Goal: Transaction & Acquisition: Subscribe to service/newsletter

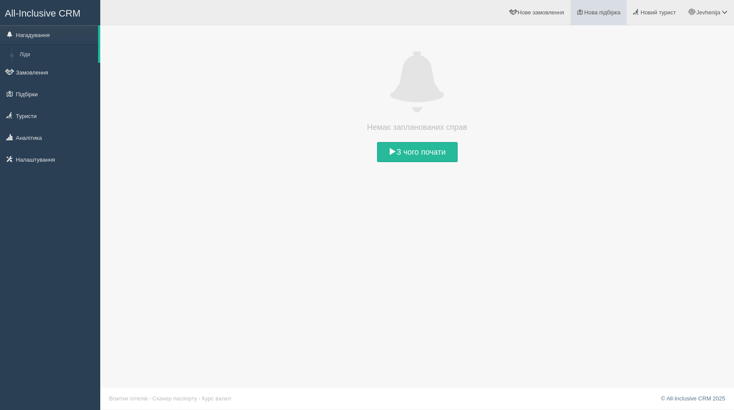
click at [596, 10] on span "Нова підбірка" at bounding box center [603, 12] width 36 height 7
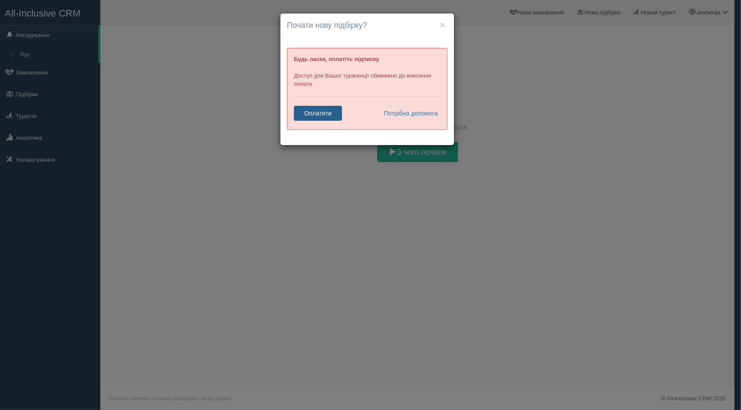
click at [327, 115] on link "Оплатити" at bounding box center [318, 113] width 48 height 15
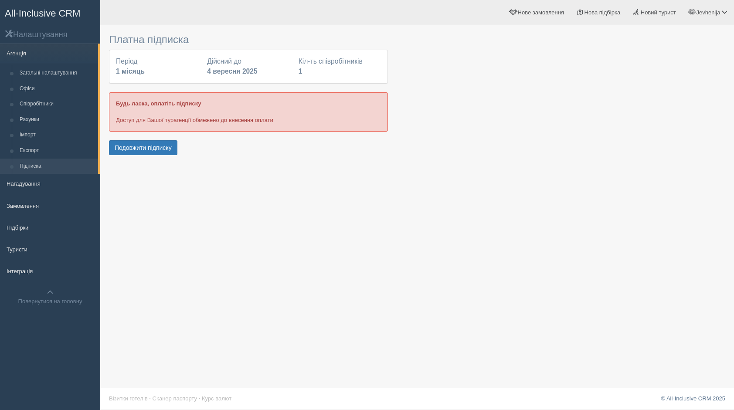
click at [265, 120] on div "Будь ласка, оплатіть підписку Доступ для Вашої турагенції обмежено до внесення …" at bounding box center [248, 111] width 279 height 39
click at [151, 146] on button "Подовжити підписку" at bounding box center [143, 147] width 68 height 15
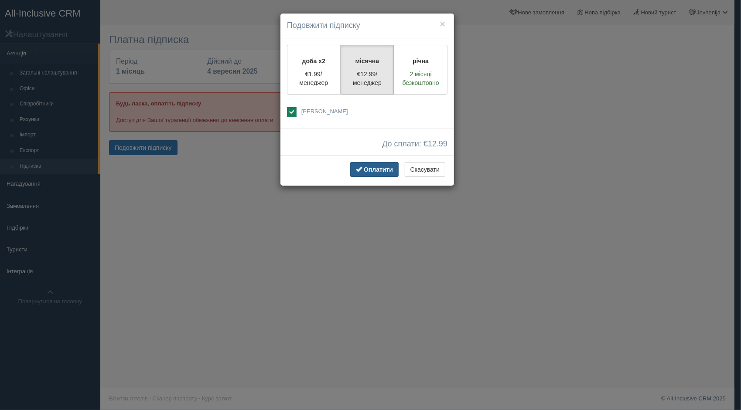
click at [381, 174] on button "Оплатити" at bounding box center [374, 169] width 48 height 15
